Goal: Check status

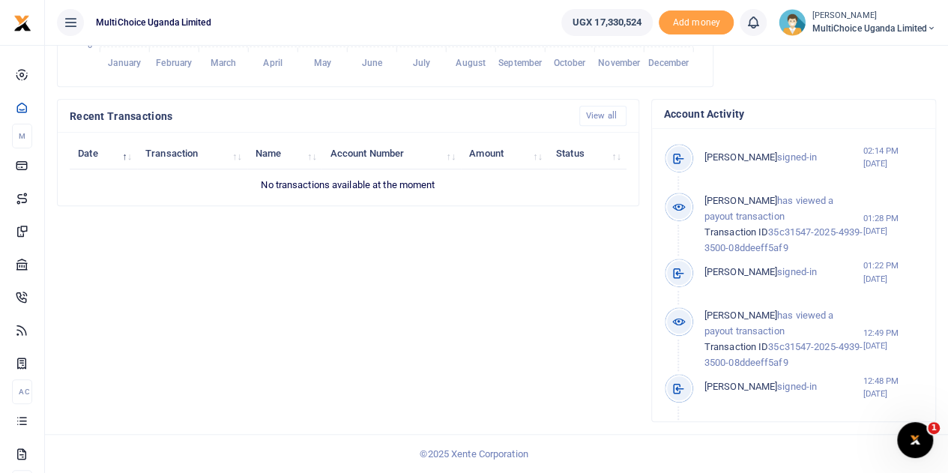
scroll to position [450, 0]
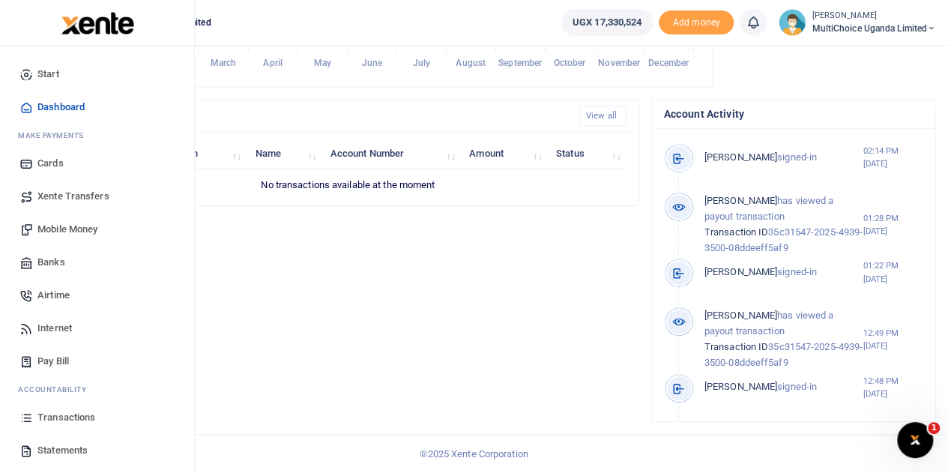
click at [52, 414] on span "Transactions" at bounding box center [66, 417] width 58 height 15
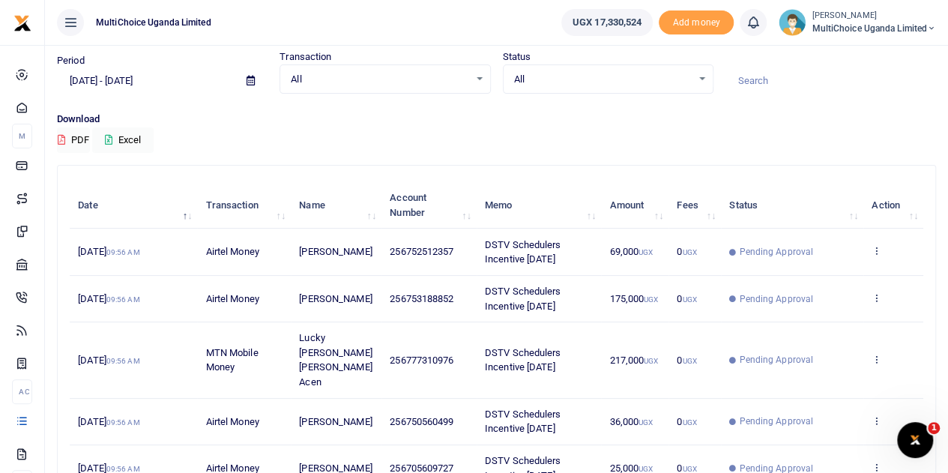
scroll to position [75, 0]
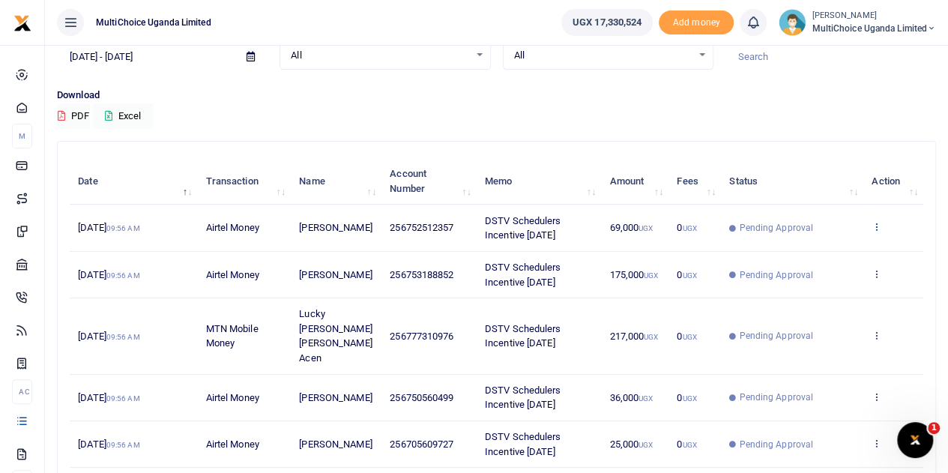
click at [880, 223] on icon at bounding box center [876, 226] width 10 height 10
click at [830, 249] on link "View details" at bounding box center [822, 252] width 118 height 21
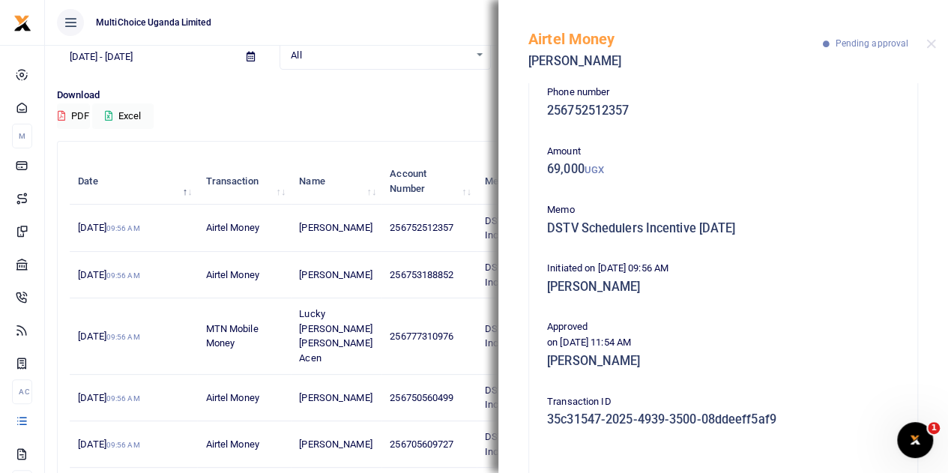
scroll to position [0, 0]
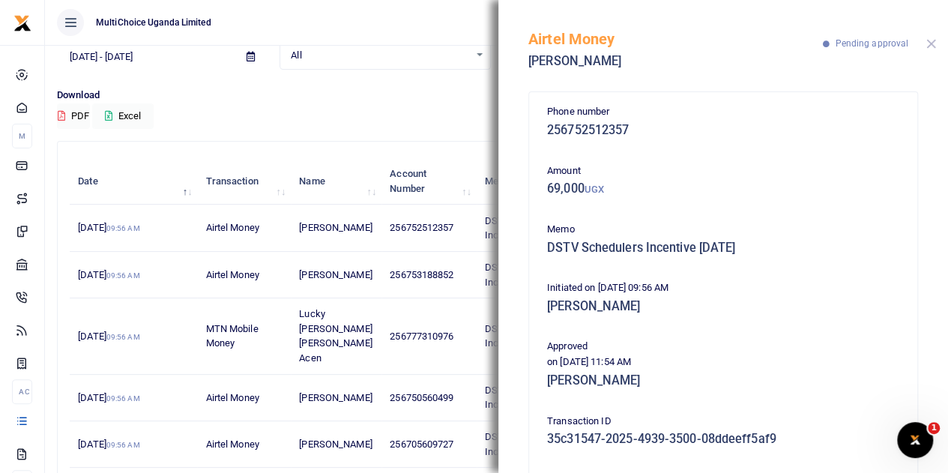
click at [930, 45] on button "Close" at bounding box center [931, 44] width 10 height 10
